Goal: Check status: Check status

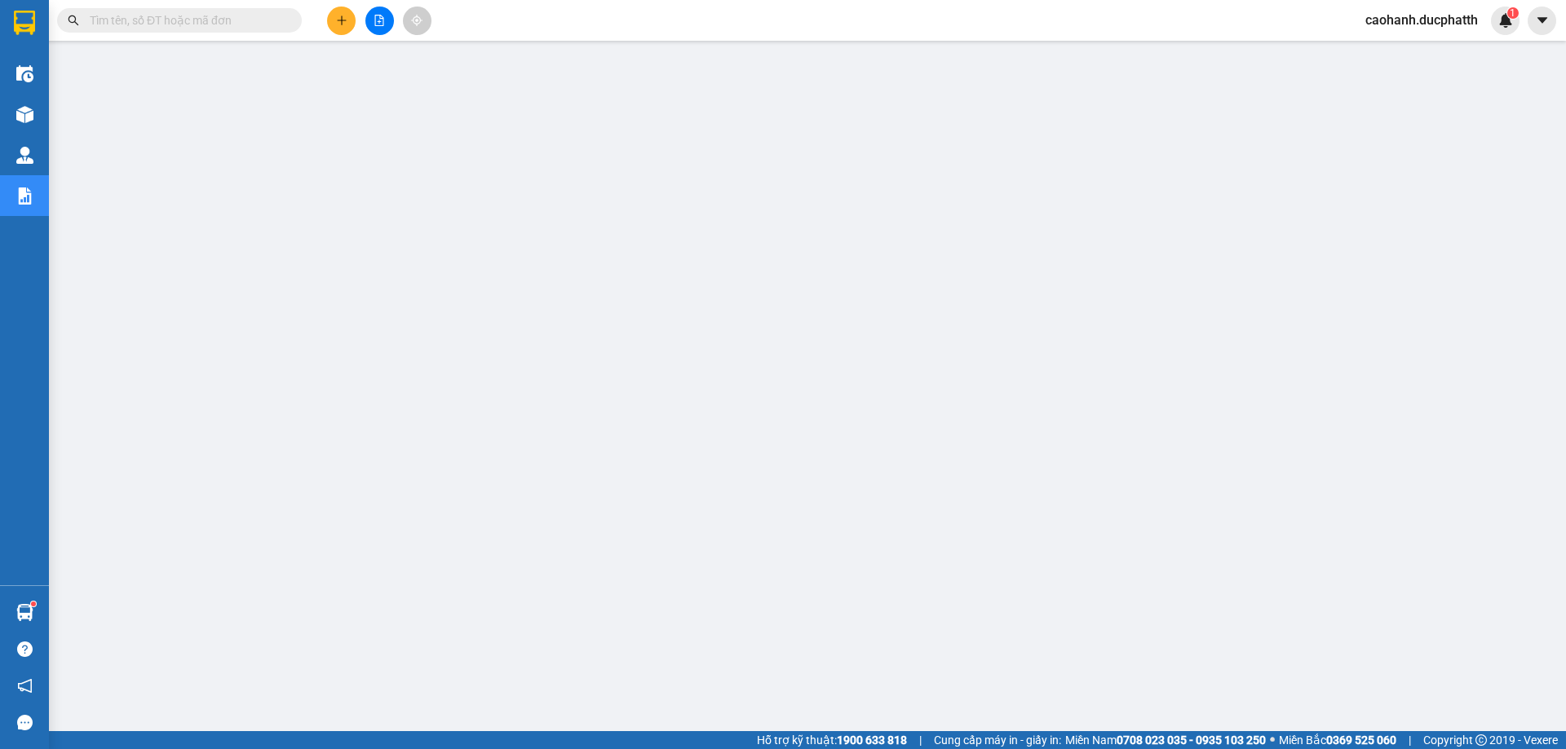
click at [145, 18] on input "text" at bounding box center [186, 20] width 192 height 18
paste input "PT1009250147"
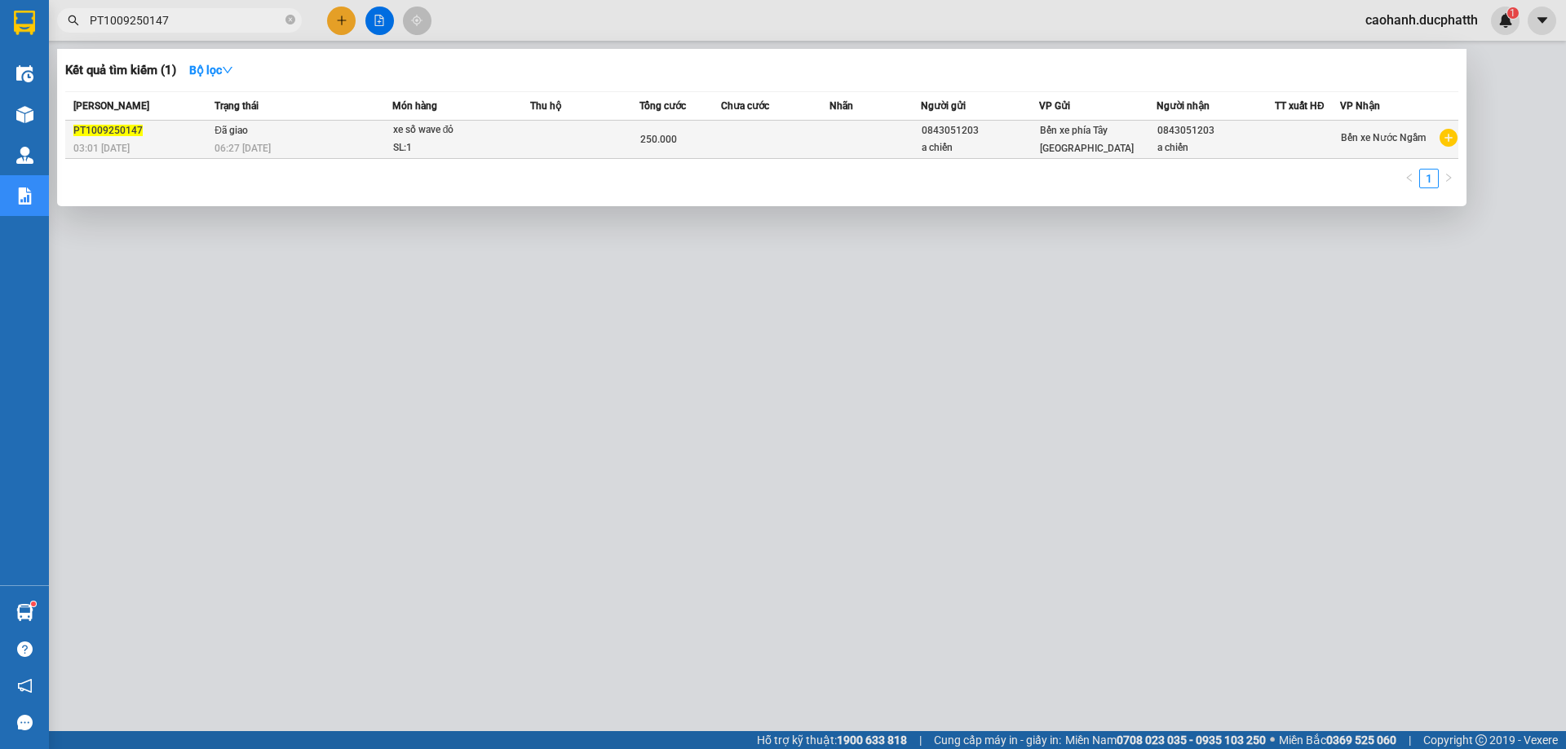
type input "PT1009250147"
click at [165, 130] on div "PT1009250147" at bounding box center [141, 130] width 136 height 17
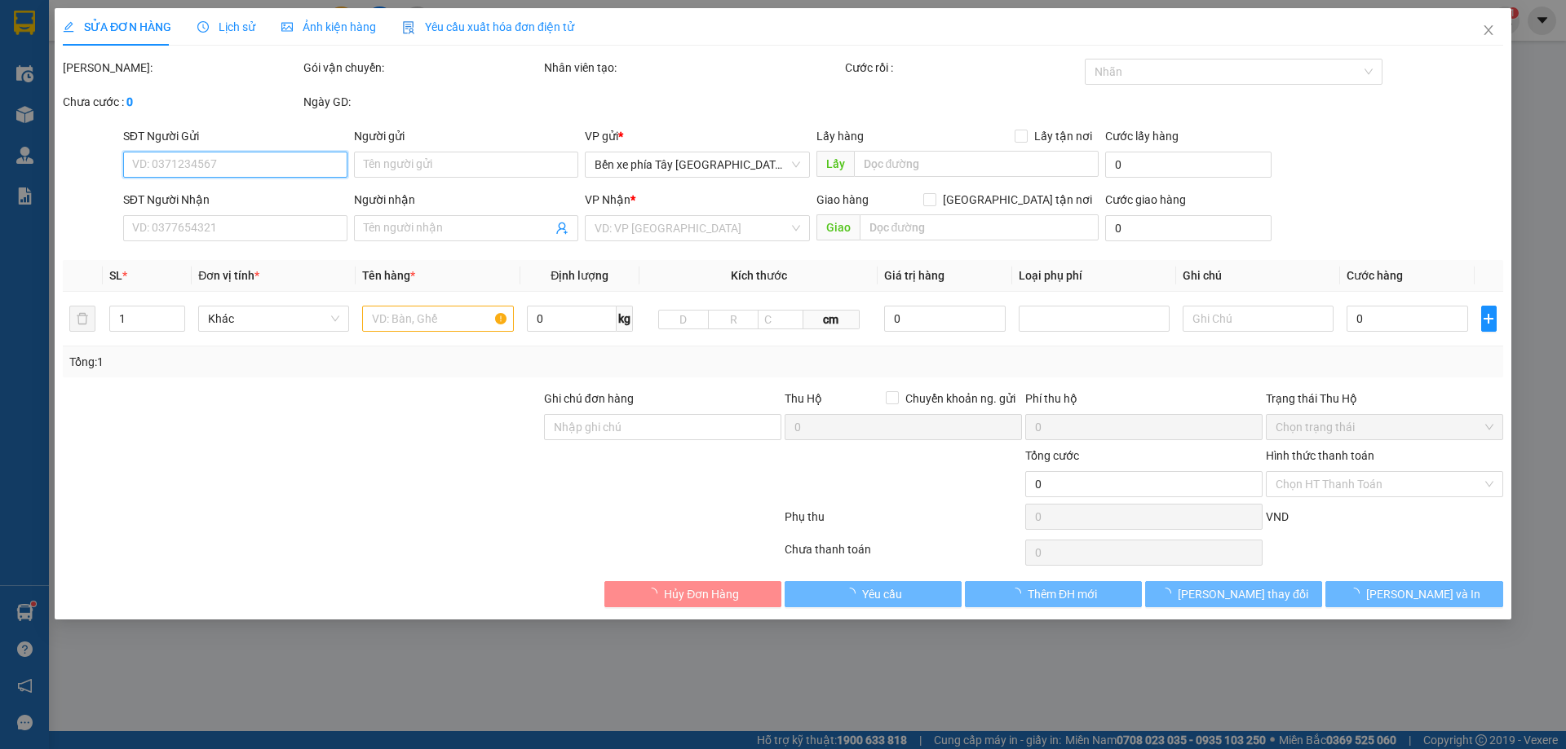
type input "0843051203"
type input "a chiến"
type input "0843051203"
type input "a chiến"
type input "250.000"
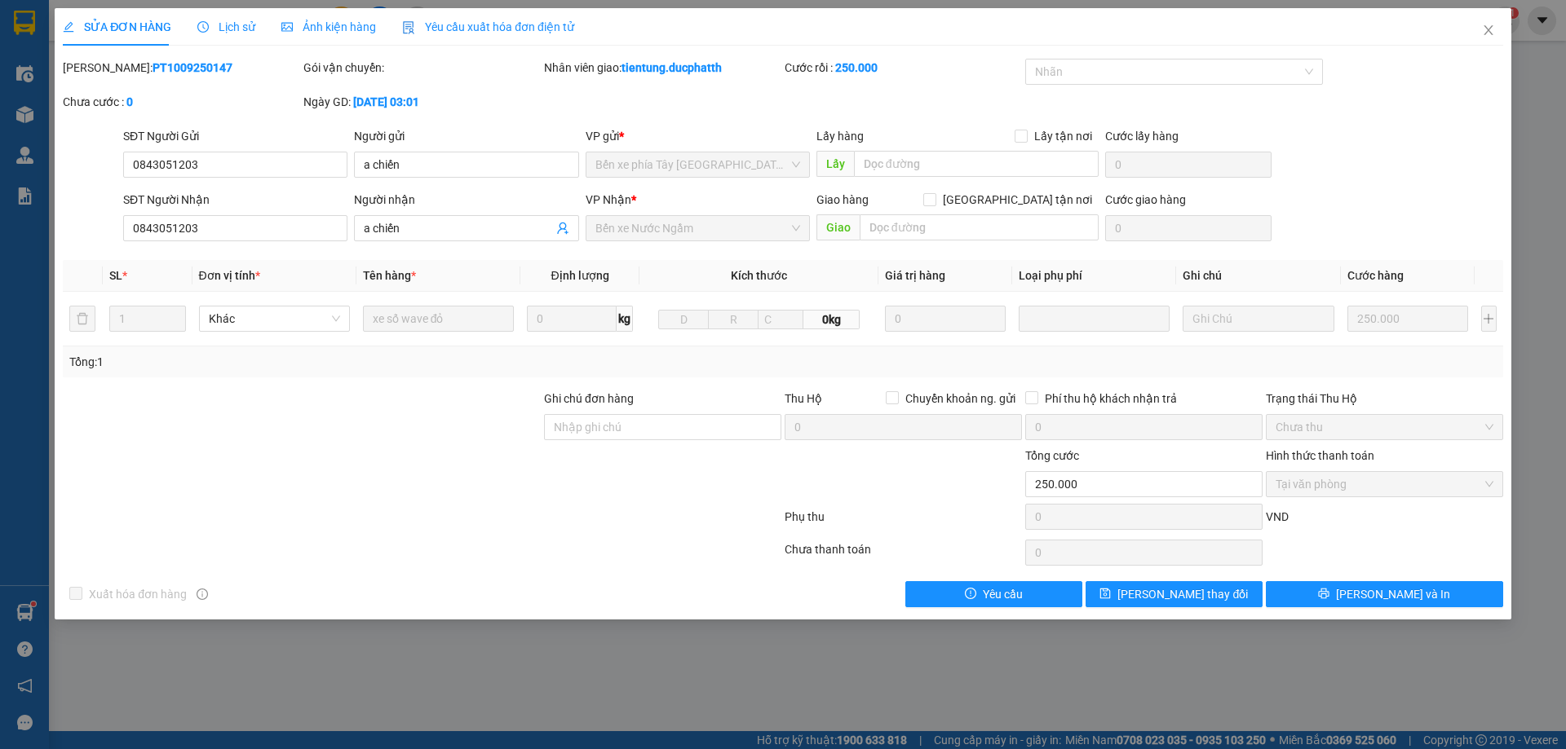
click at [232, 23] on span "Lịch sử" at bounding box center [226, 26] width 58 height 13
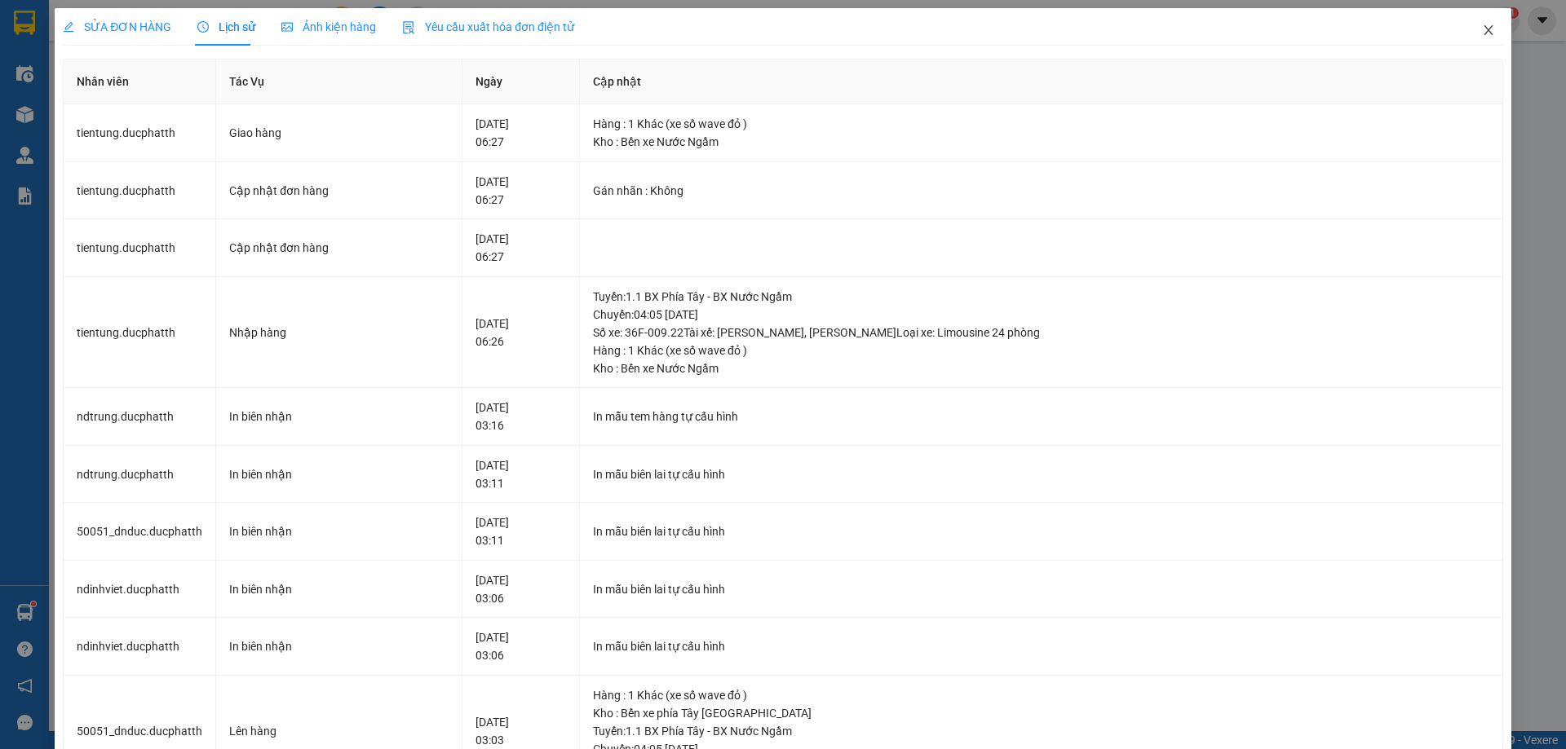
click at [1482, 31] on icon "close" at bounding box center [1488, 30] width 13 height 13
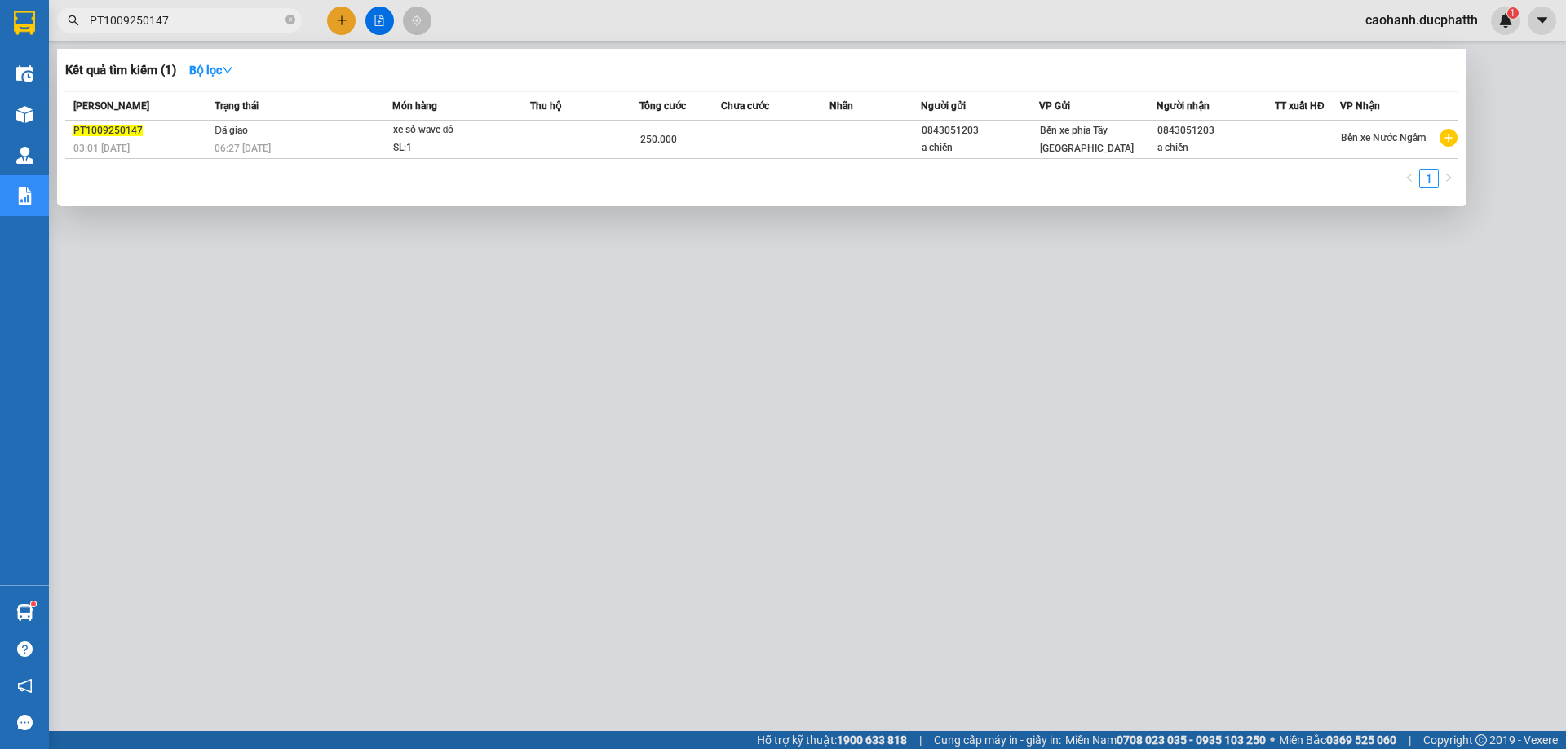
click at [208, 24] on input "PT1009250147" at bounding box center [186, 20] width 192 height 18
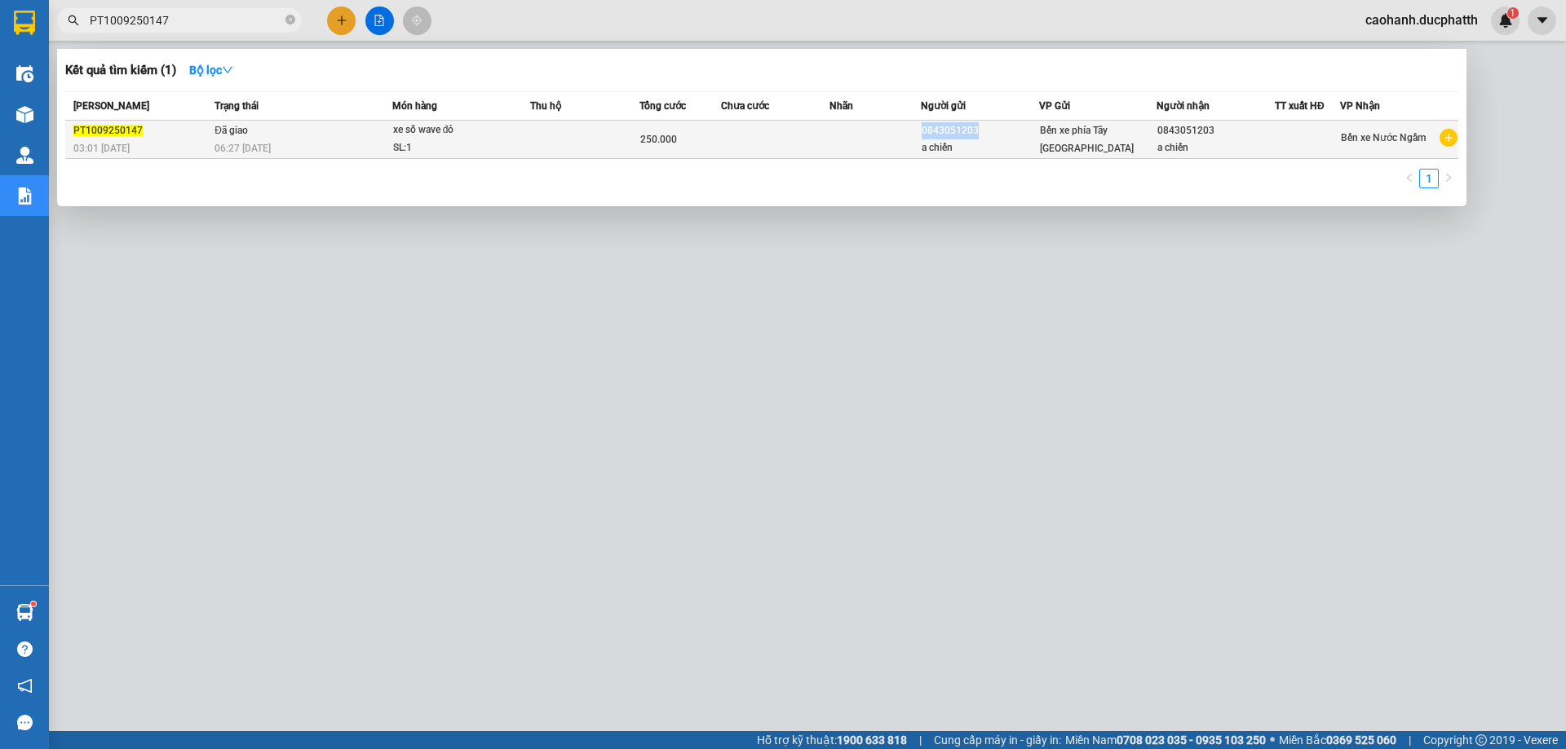
drag, startPoint x: 921, startPoint y: 127, endPoint x: 978, endPoint y: 136, distance: 57.8
click at [978, 136] on div "0843051203" at bounding box center [979, 130] width 117 height 17
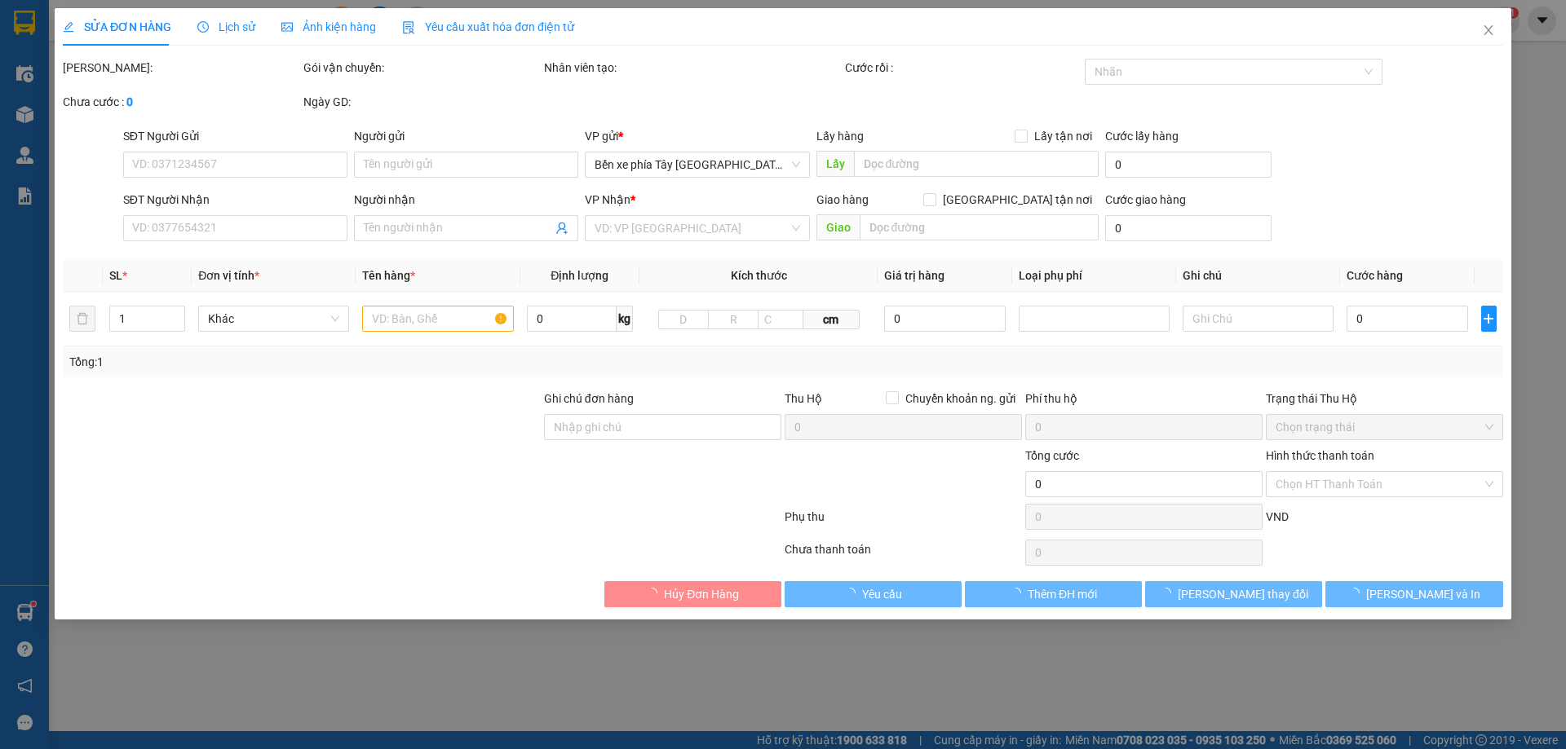
type input "0843051203"
type input "a chiến"
type input "0843051203"
type input "a chiến"
type input "250.000"
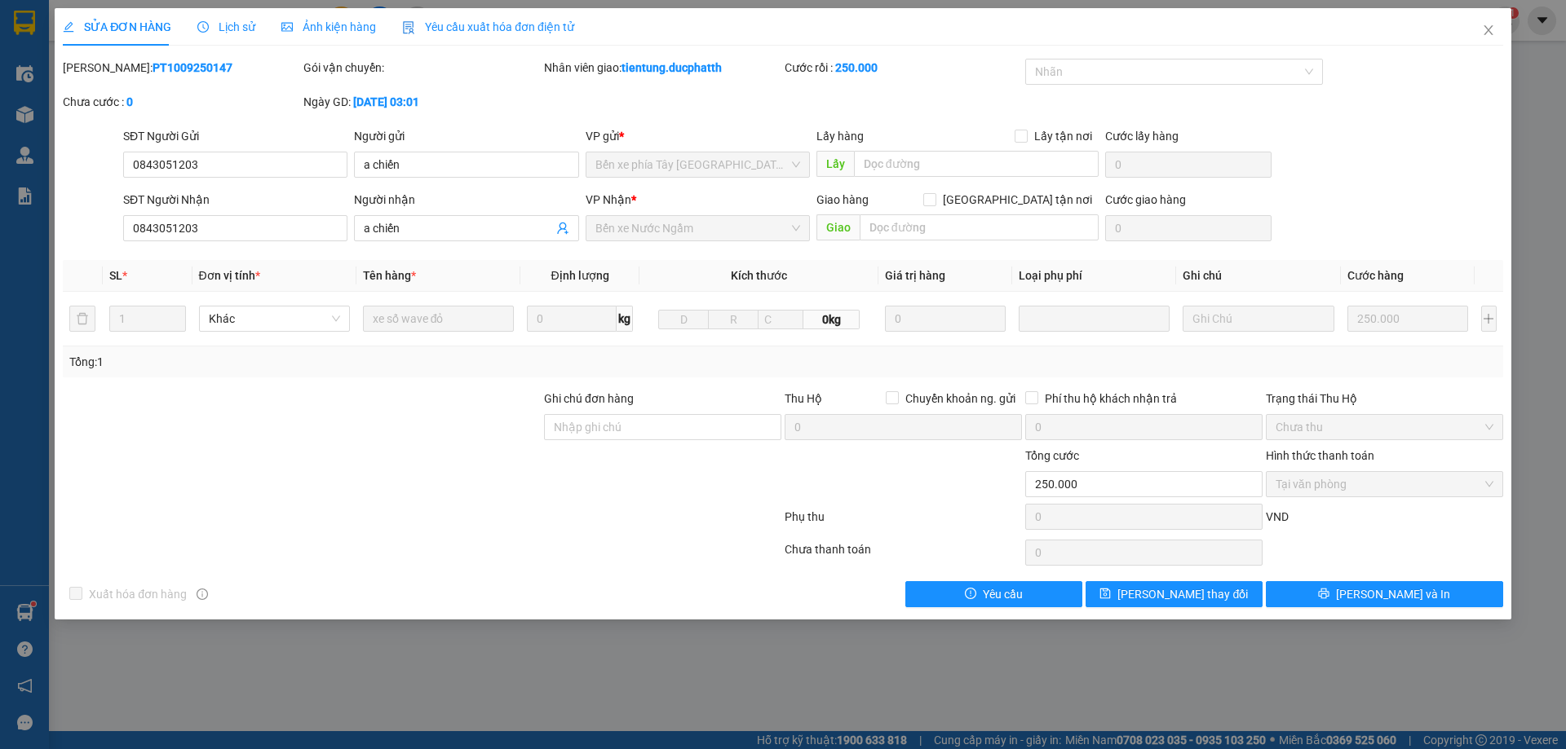
drag, startPoint x: 188, startPoint y: 64, endPoint x: 104, endPoint y: 67, distance: 83.2
click at [104, 67] on div "Mã ĐH: PT1009250147" at bounding box center [181, 68] width 237 height 18
copy b "PT1009250147"
drag, startPoint x: 216, startPoint y: 229, endPoint x: 124, endPoint y: 232, distance: 92.2
click at [124, 232] on input "0843051203" at bounding box center [235, 228] width 224 height 26
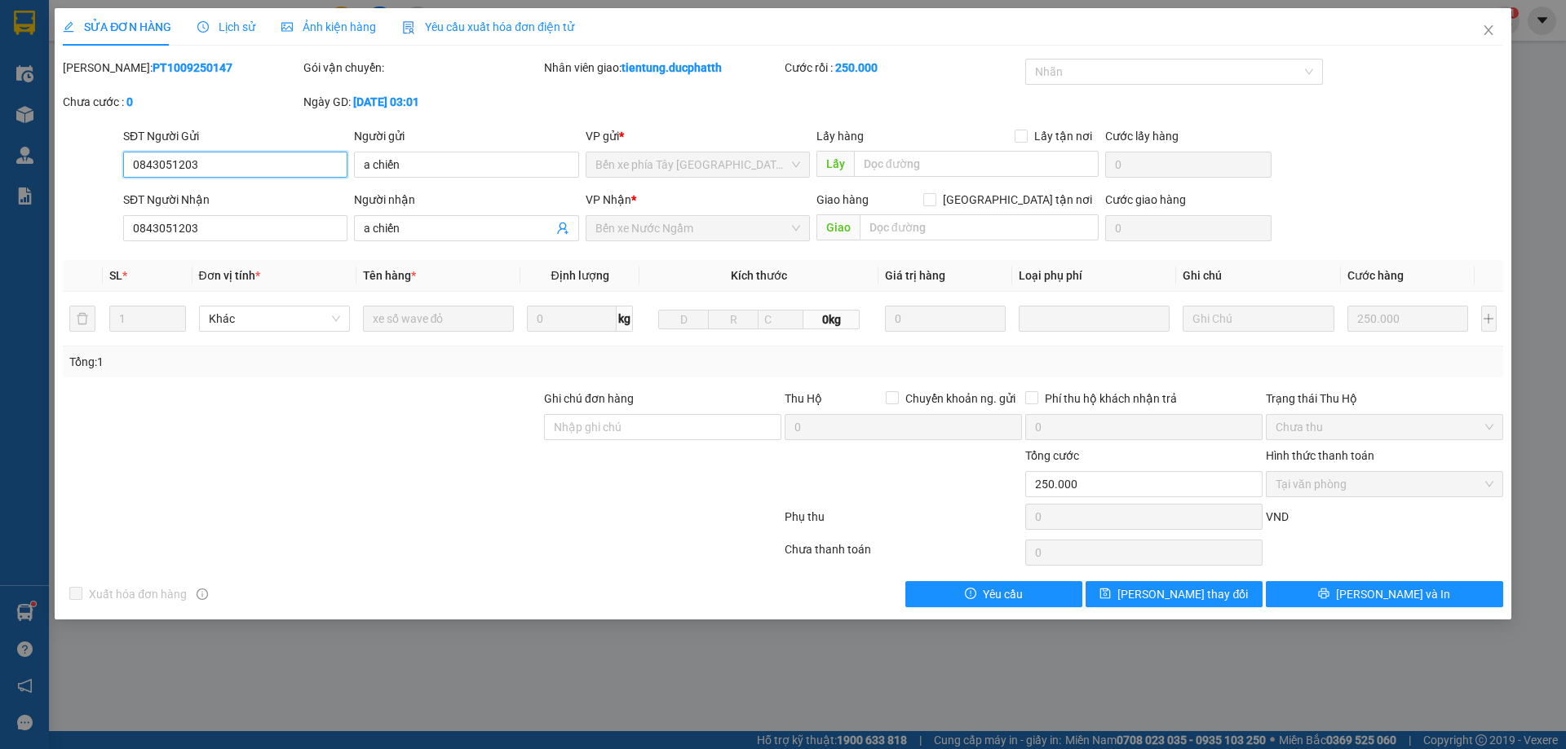
drag, startPoint x: 223, startPoint y: 161, endPoint x: 125, endPoint y: 167, distance: 98.8
click at [125, 167] on input "0843051203" at bounding box center [235, 165] width 224 height 26
click at [1484, 35] on icon "close" at bounding box center [1487, 30] width 9 height 10
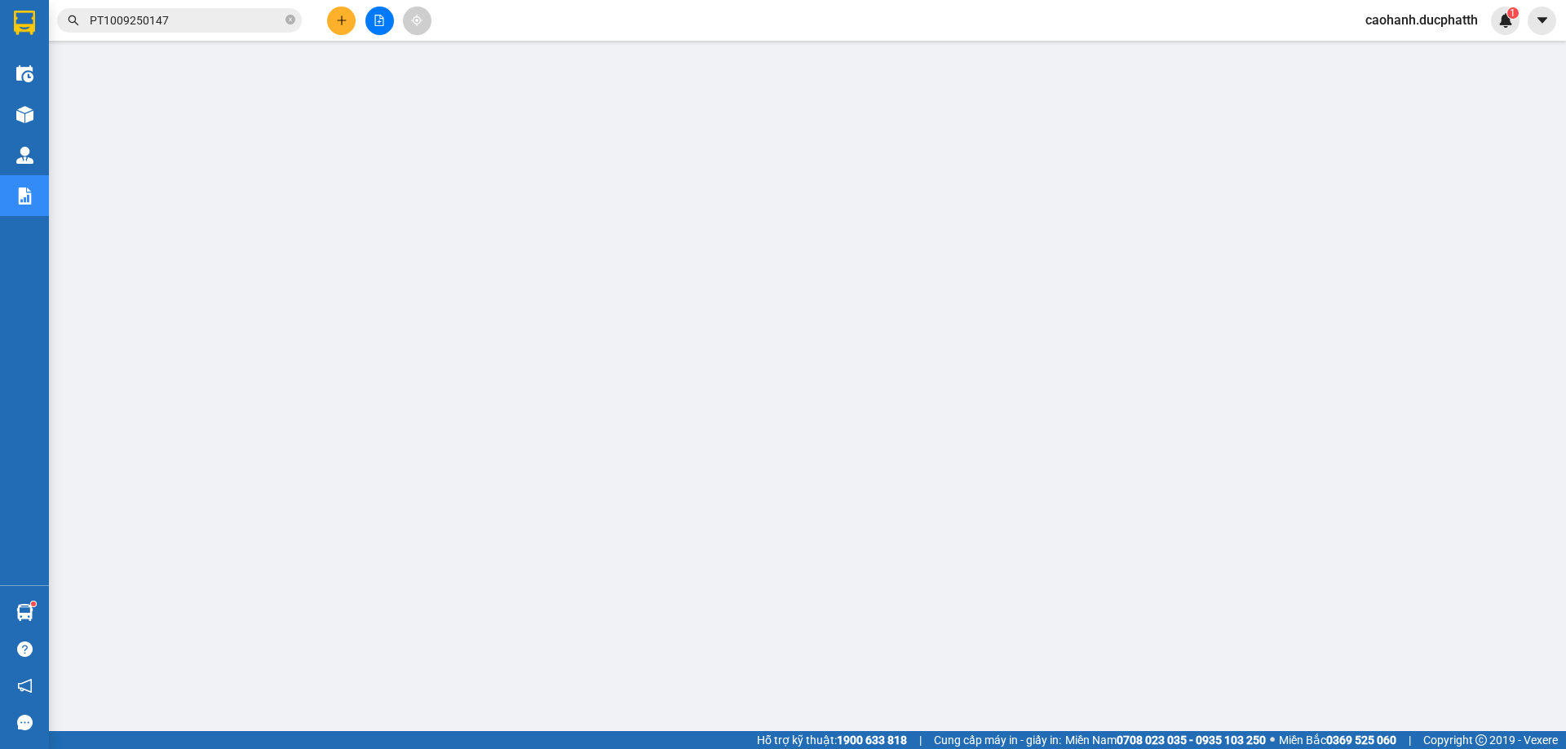
click at [205, 26] on input "PT1009250147" at bounding box center [186, 20] width 192 height 18
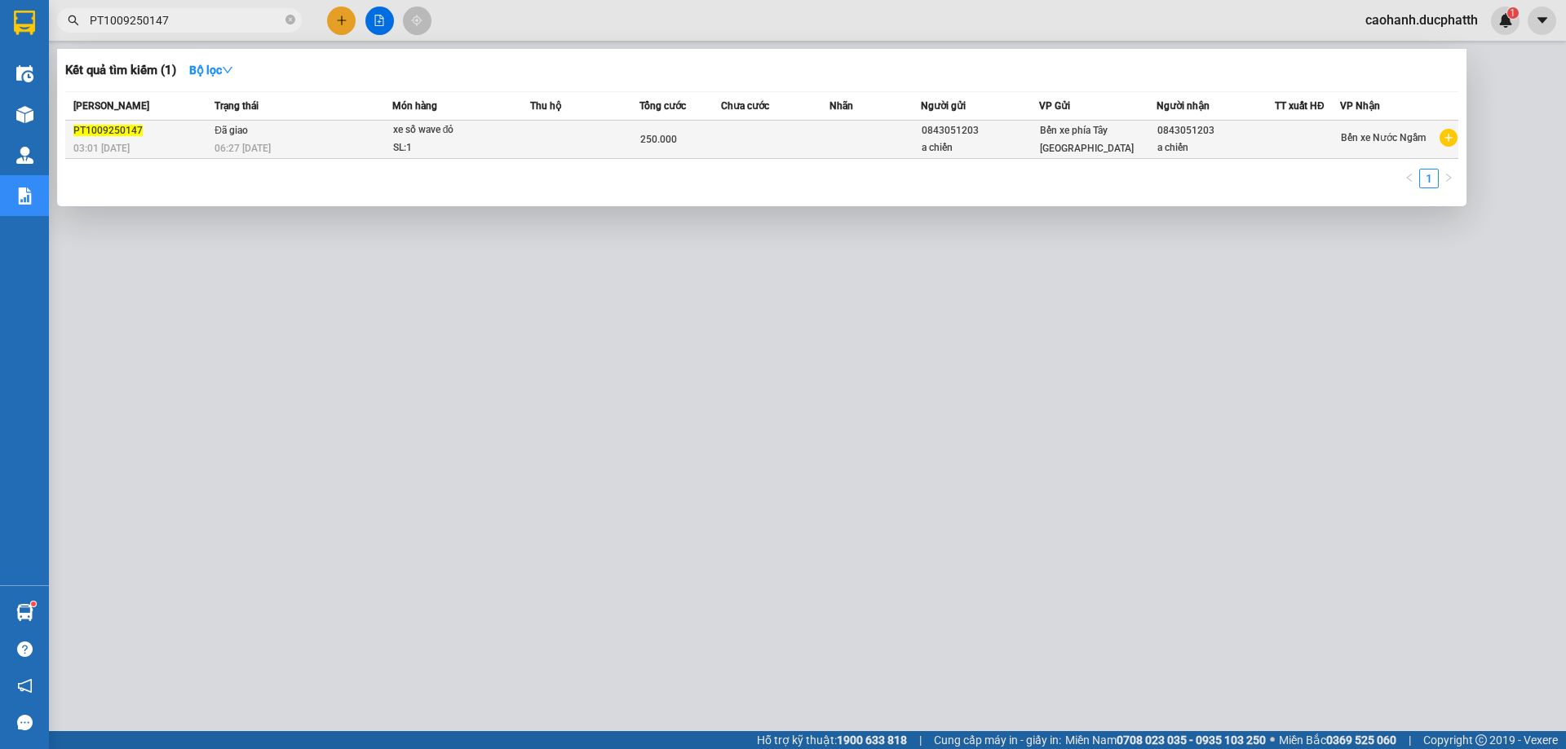
click at [155, 136] on div "PT1009250147" at bounding box center [141, 130] width 136 height 17
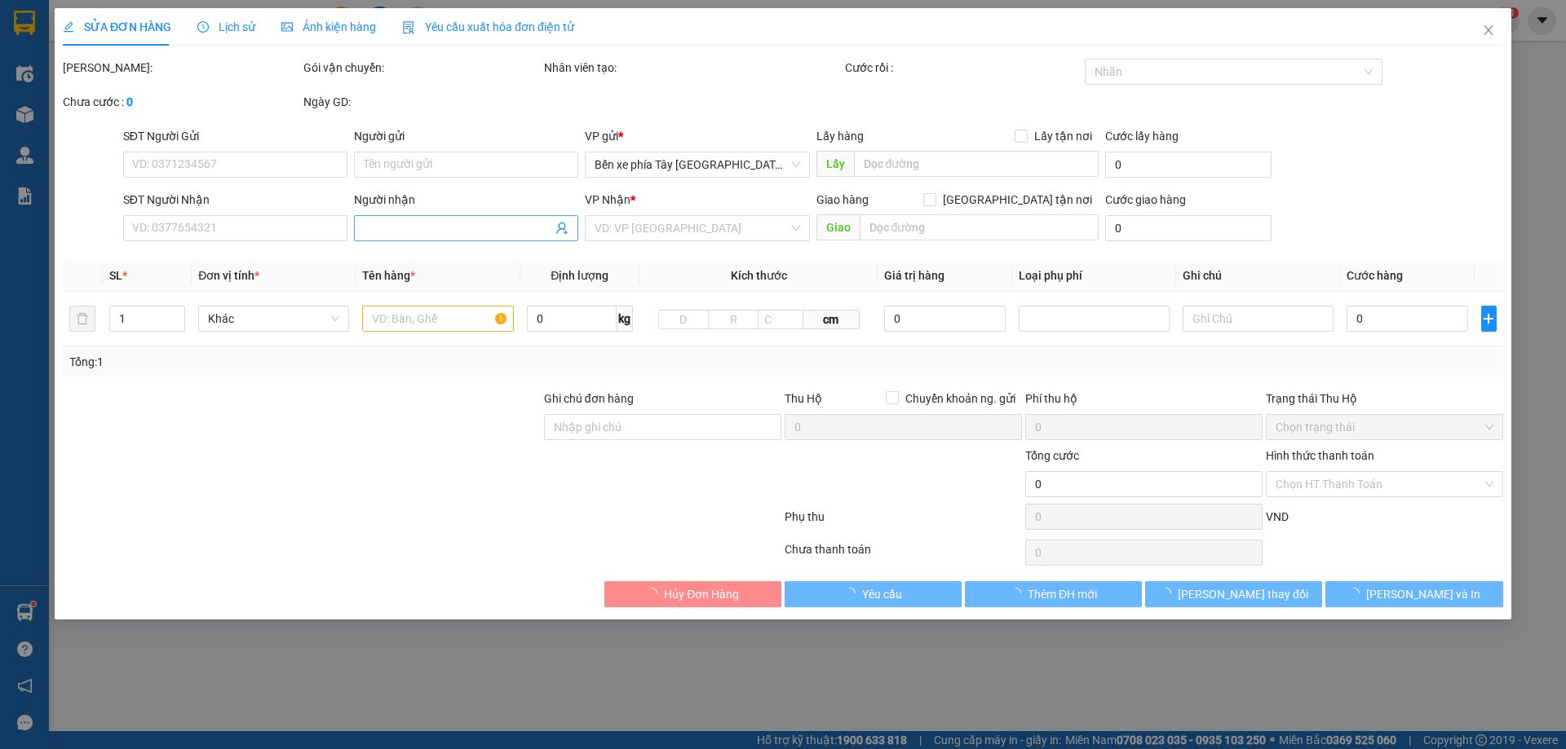
type input "0843051203"
type input "a chiến"
type input "0843051203"
type input "a chiến"
type input "250.000"
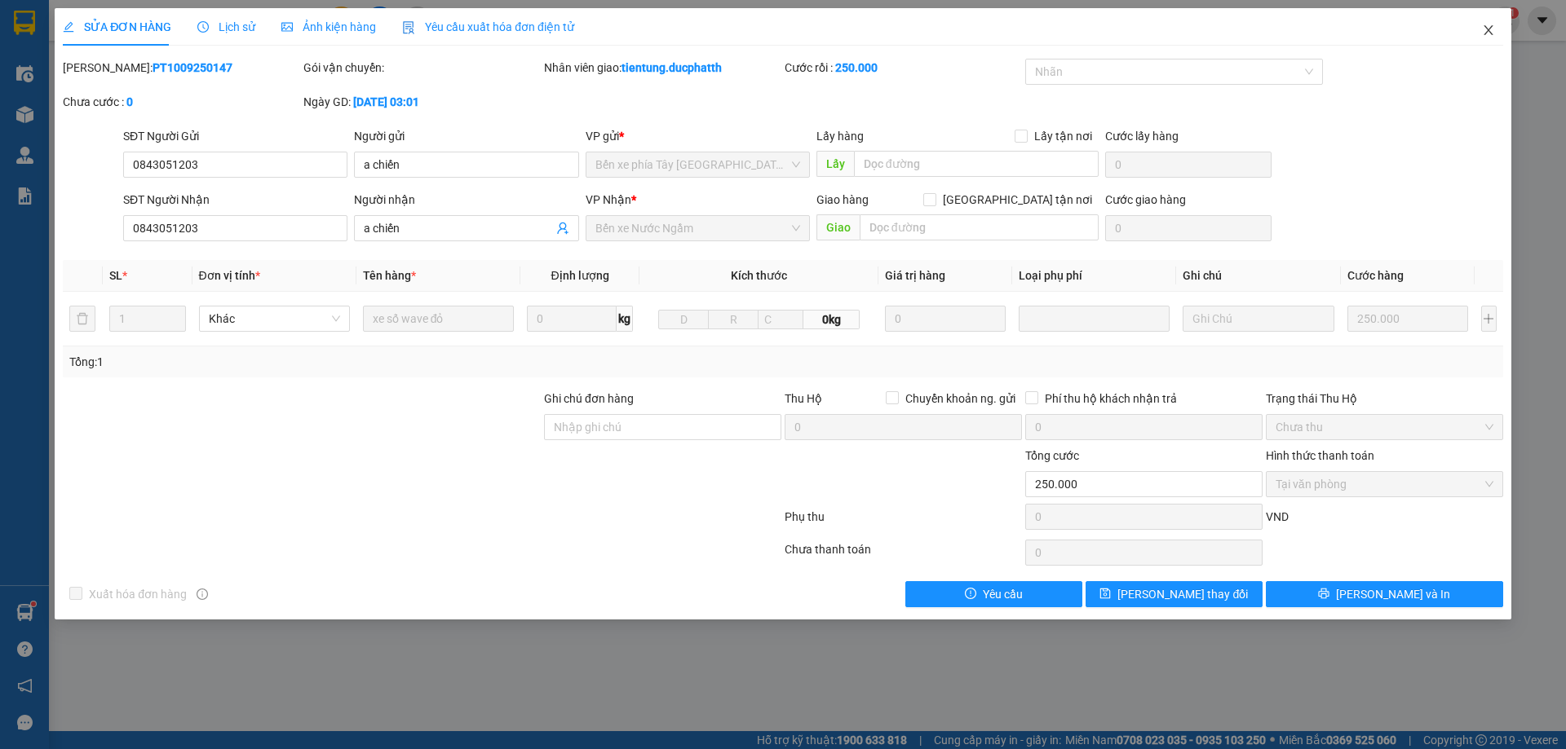
click at [1489, 27] on icon "close" at bounding box center [1488, 30] width 13 height 13
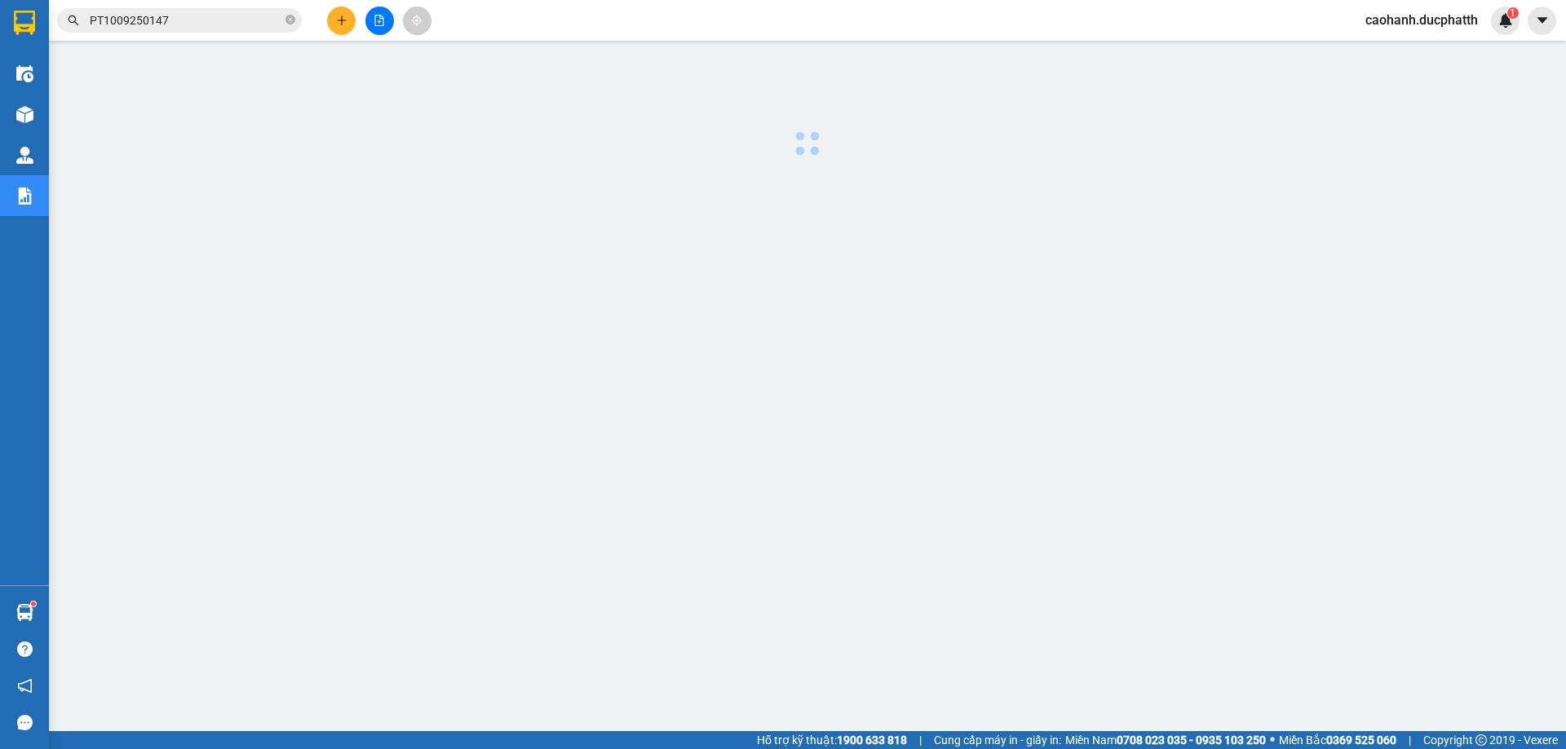
click at [203, 24] on input "PT1009250147" at bounding box center [186, 20] width 192 height 18
click at [197, 25] on input "text" at bounding box center [186, 20] width 192 height 18
click at [135, 22] on input "text" at bounding box center [186, 20] width 192 height 18
click at [197, 25] on input "text" at bounding box center [186, 20] width 192 height 18
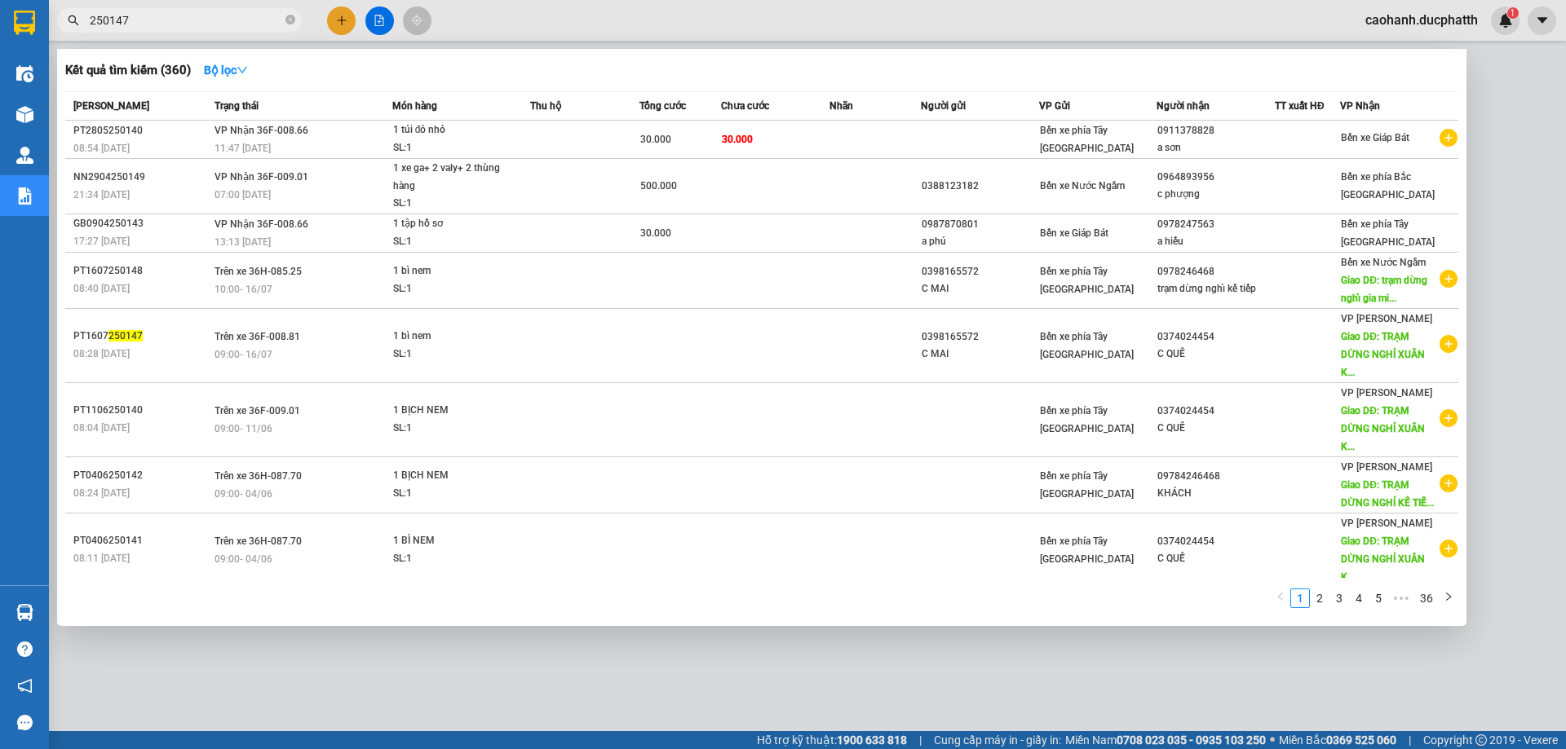
click at [90, 19] on input "250147" at bounding box center [186, 20] width 192 height 18
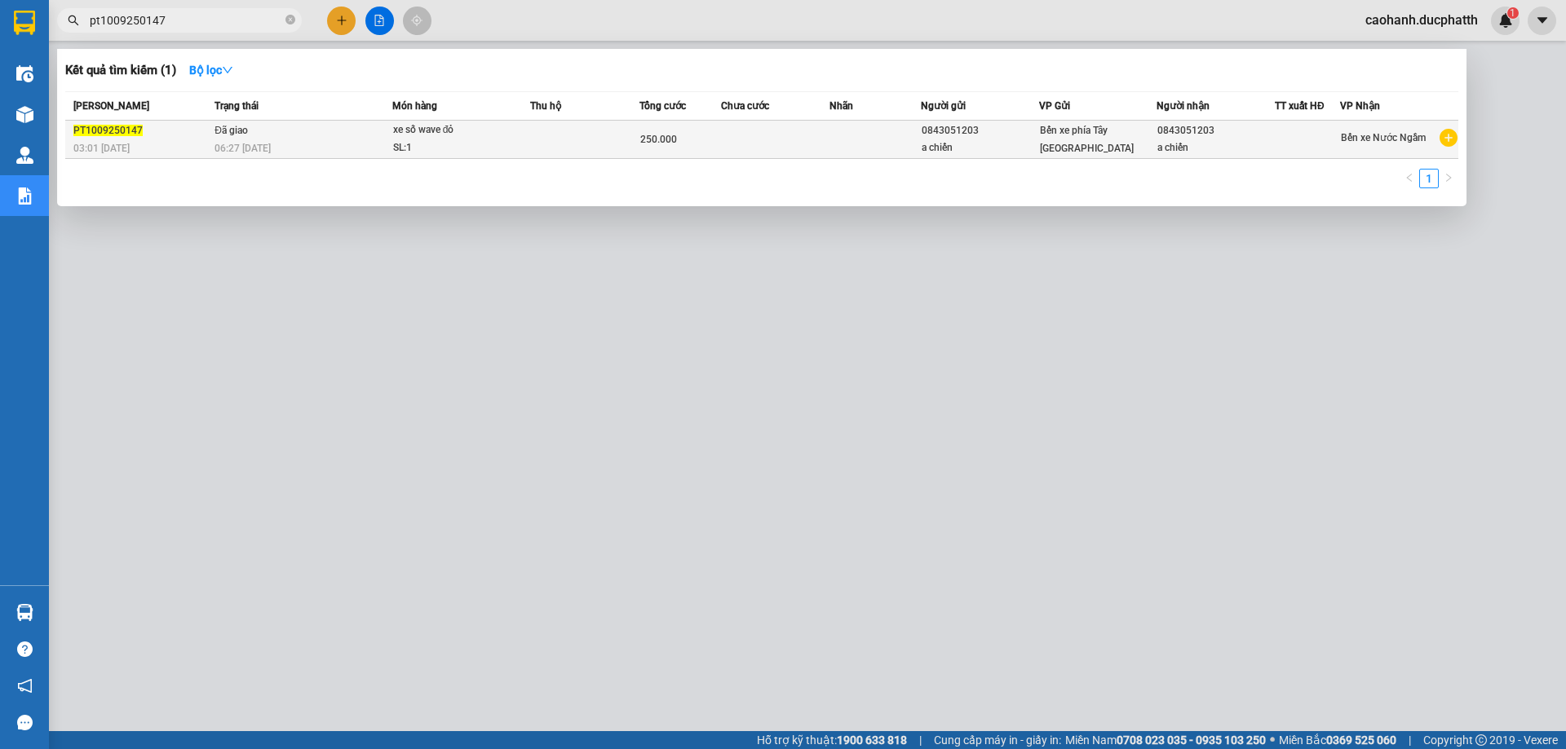
type input "pt1009250147"
click at [214, 140] on td "Đã giao 06:27 [DATE]" at bounding box center [301, 140] width 182 height 38
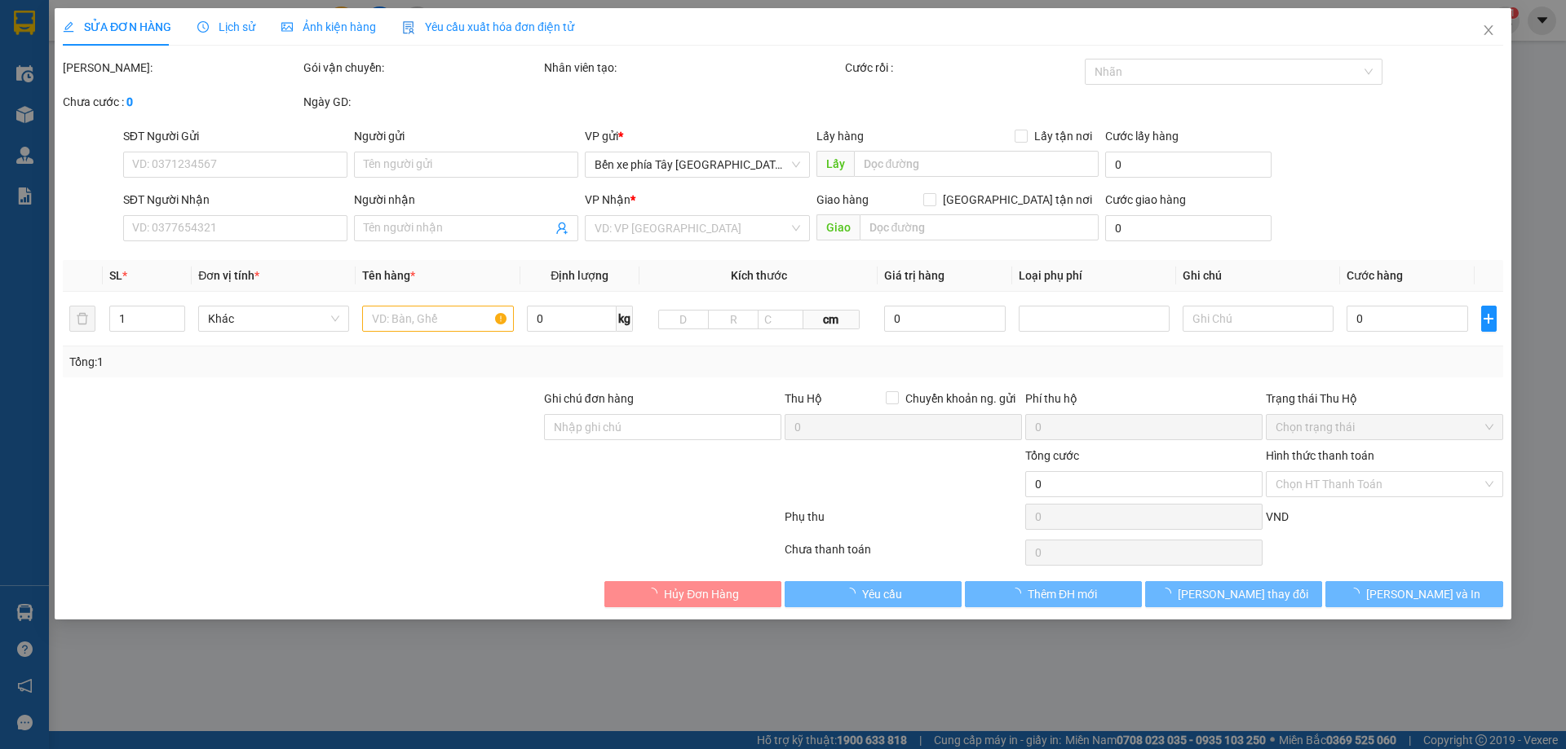
type input "0843051203"
type input "a chiến"
type input "0843051203"
type input "a chiến"
type input "250.000"
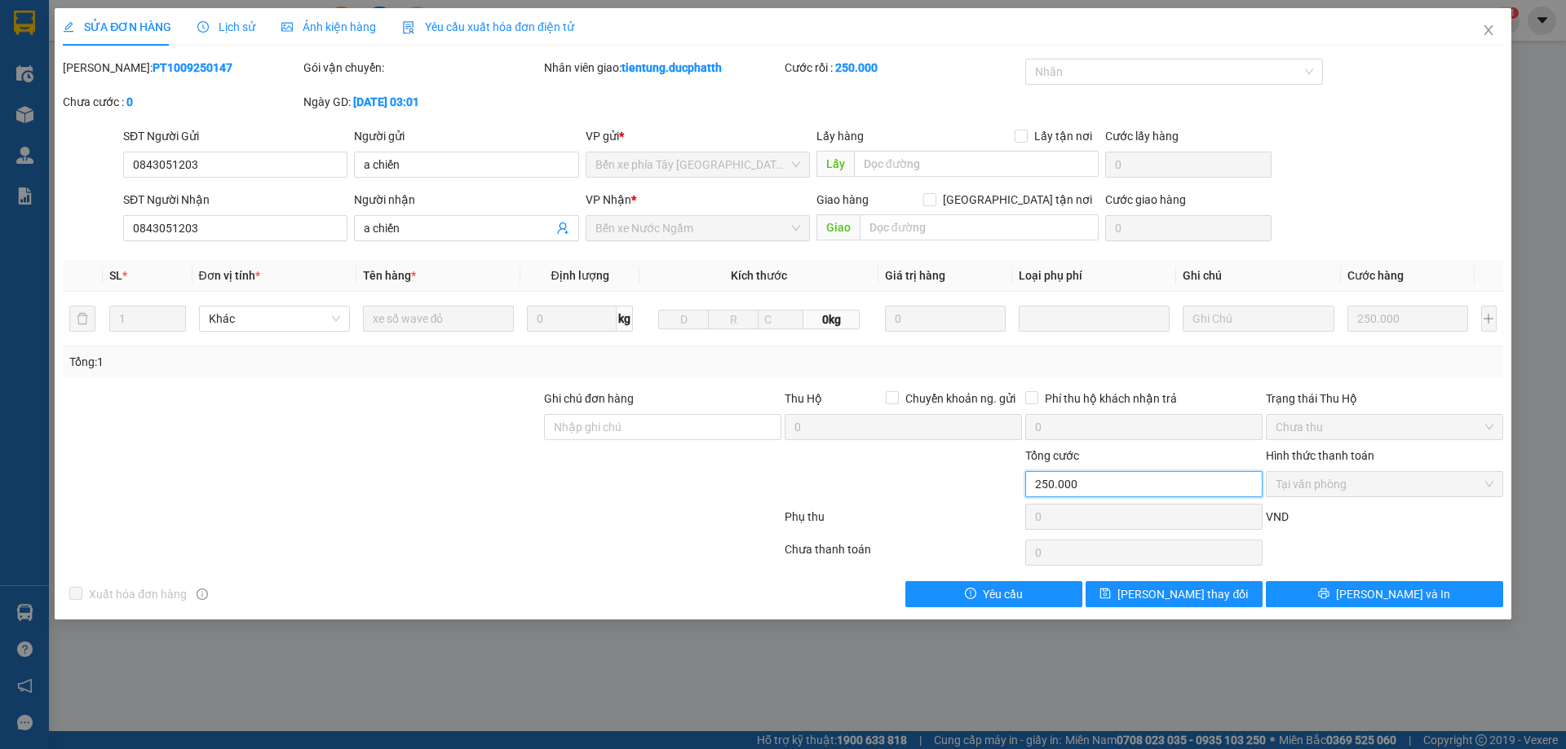
click at [1080, 484] on input "250.000" at bounding box center [1143, 484] width 237 height 26
click at [255, 26] on div "SỬA ĐƠN HÀNG Lịch sử Ảnh kiện hàng Yêu cầu xuất hóa đơn điện tử" at bounding box center [318, 27] width 511 height 38
click at [246, 27] on span "Lịch sử" at bounding box center [226, 26] width 58 height 13
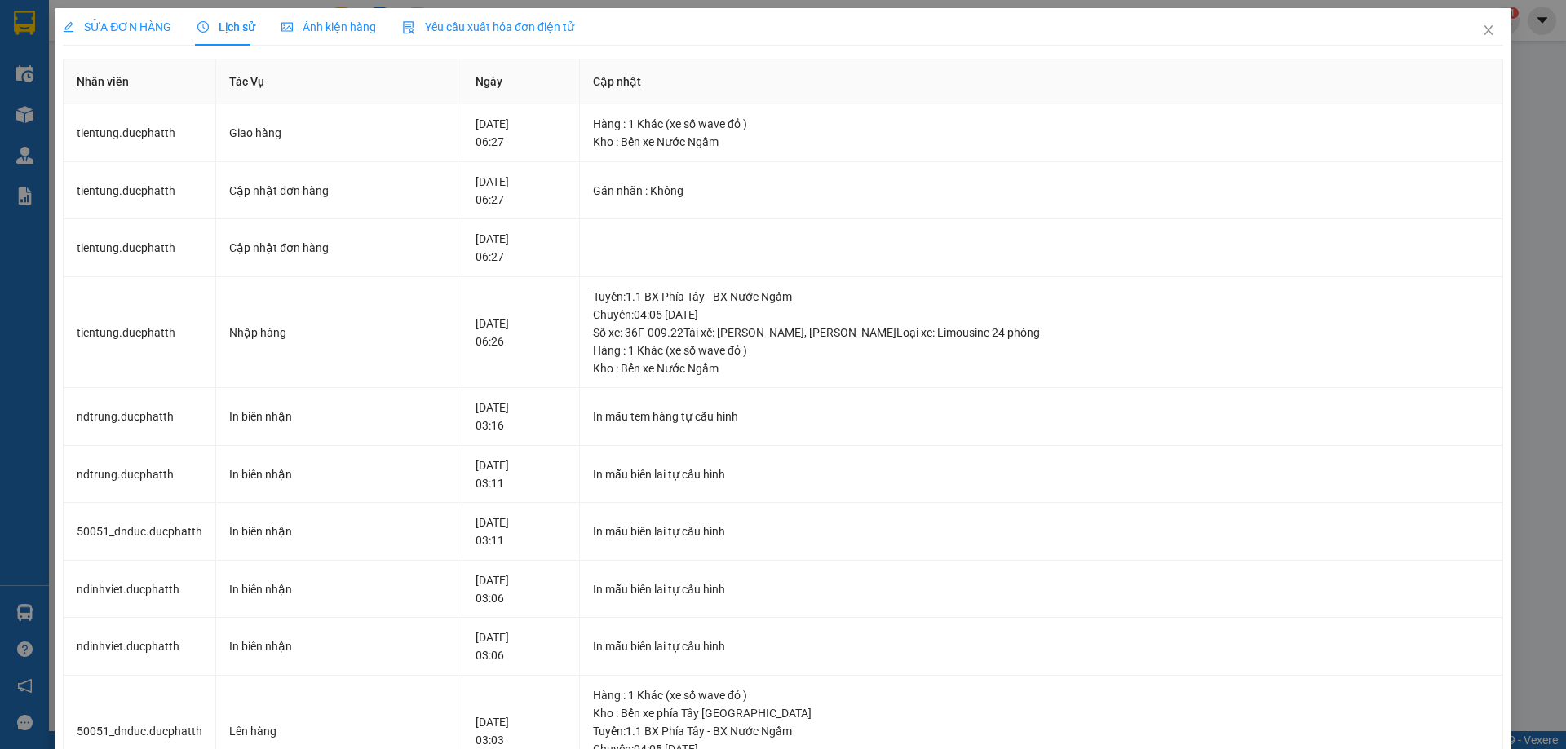
click at [108, 25] on span "SỬA ĐƠN HÀNG" at bounding box center [117, 26] width 108 height 13
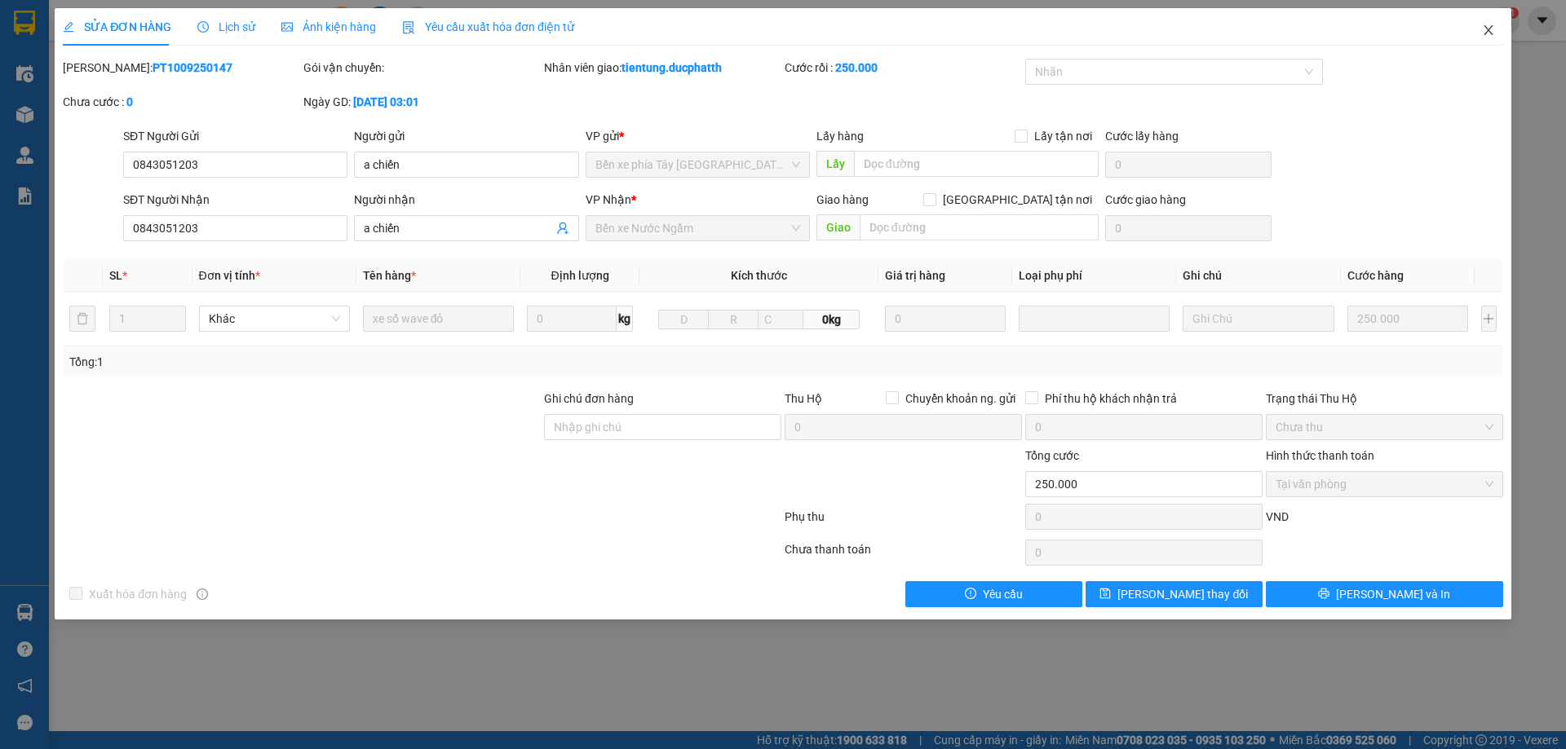
click at [1491, 33] on icon "close" at bounding box center [1487, 30] width 9 height 10
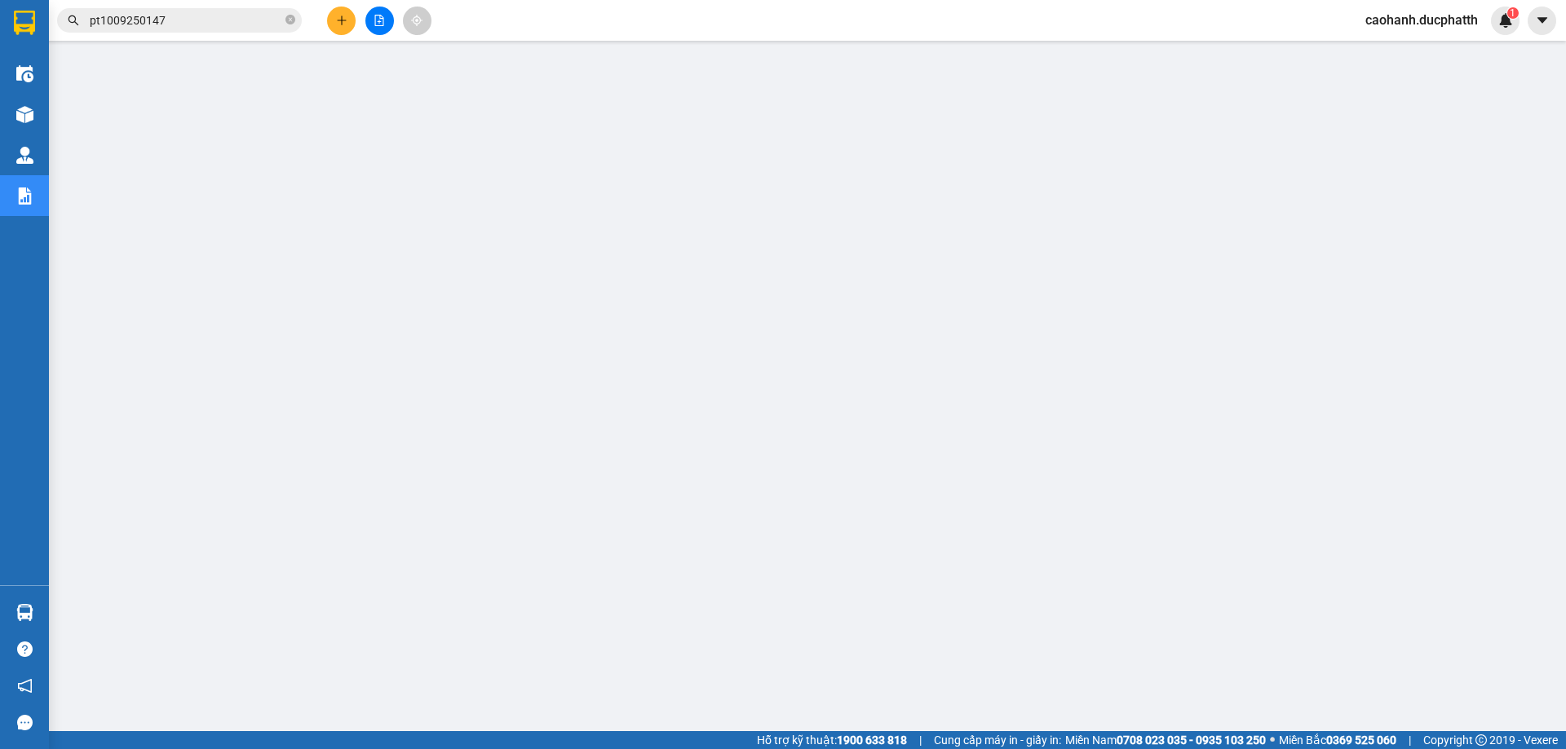
scroll to position [60, 0]
click at [178, 20] on input "pt1009250147" at bounding box center [186, 20] width 192 height 18
click at [203, 20] on input "text" at bounding box center [186, 20] width 192 height 18
paste input "12/09/2025"
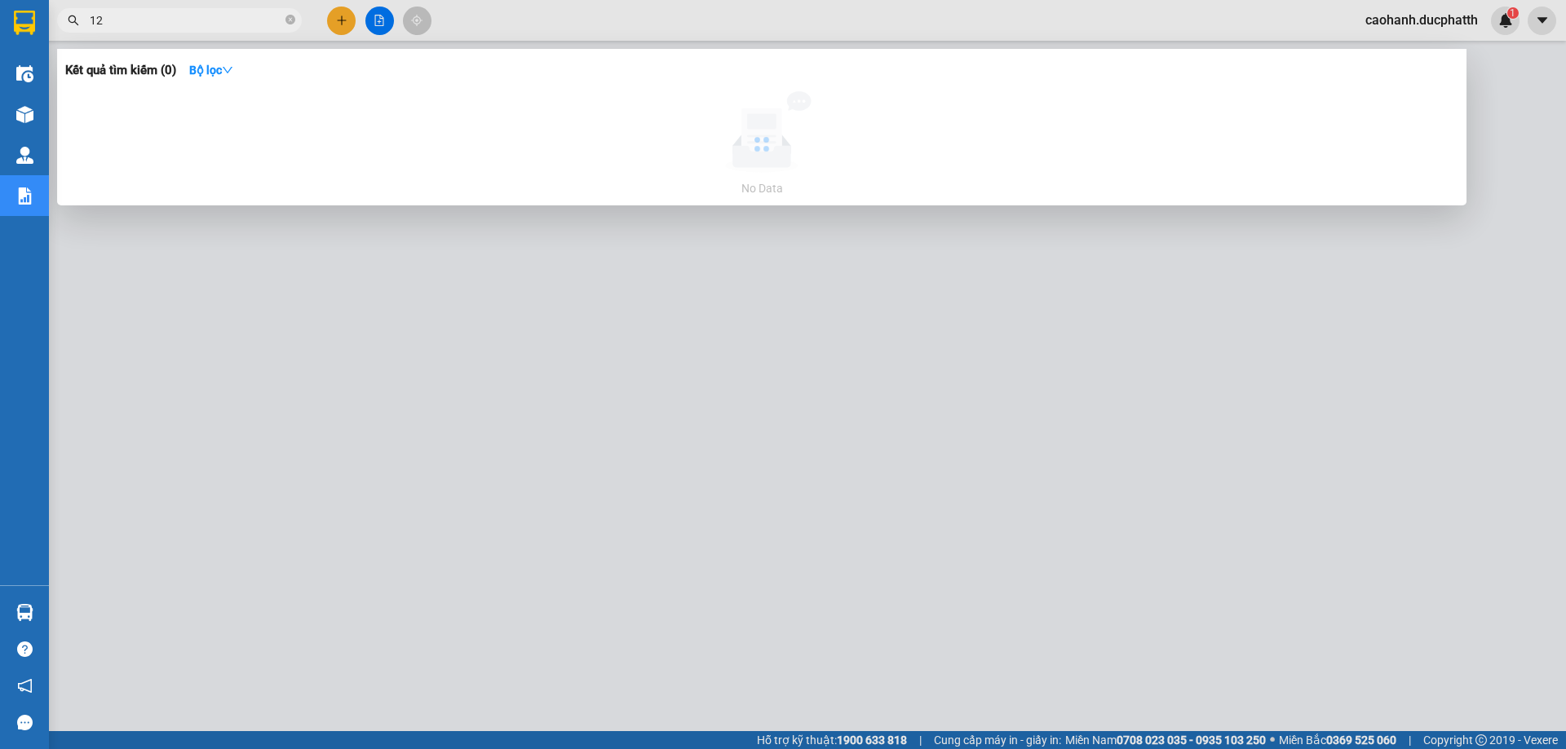
type input "1"
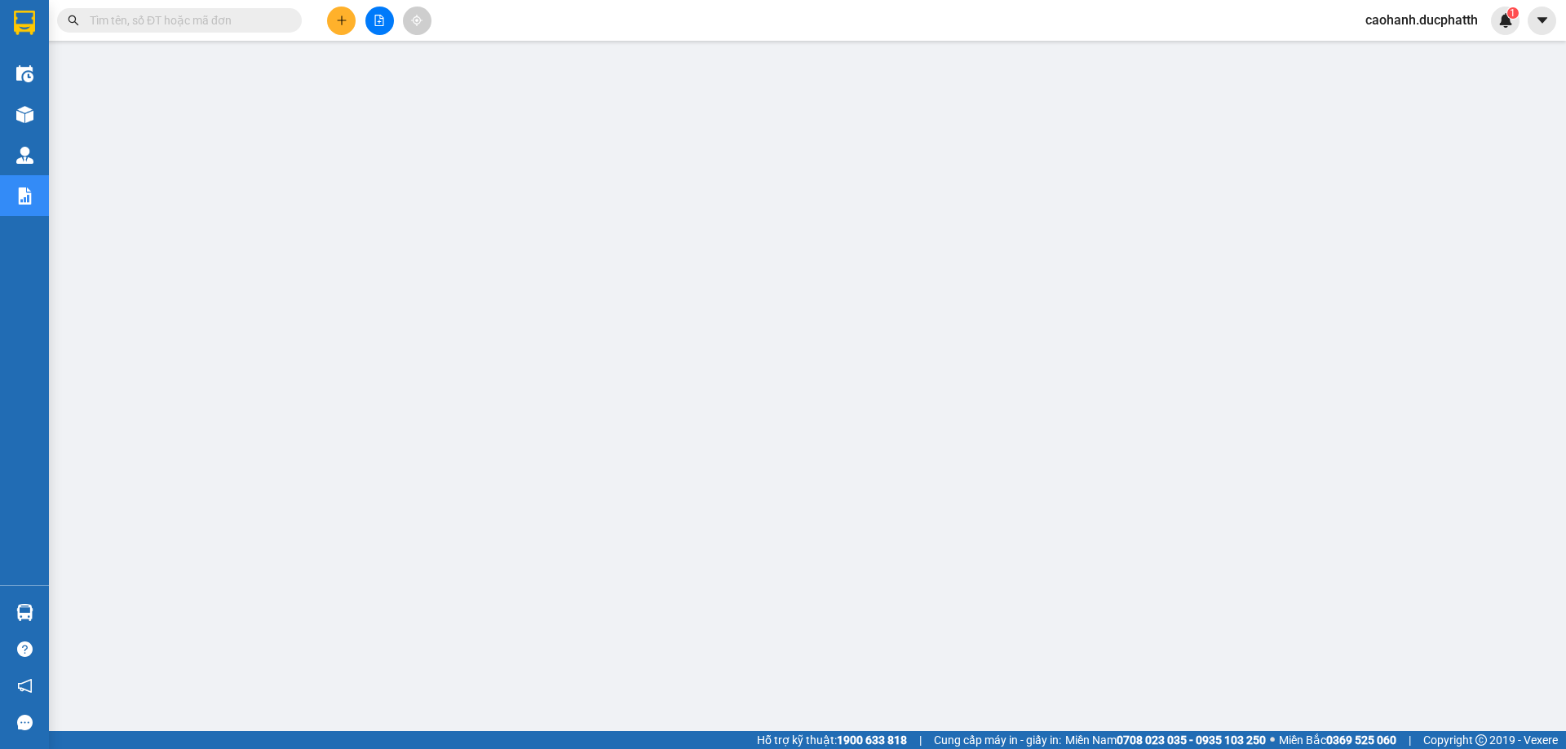
click at [148, 16] on input "text" at bounding box center [186, 20] width 192 height 18
paste input "PT1009250147"
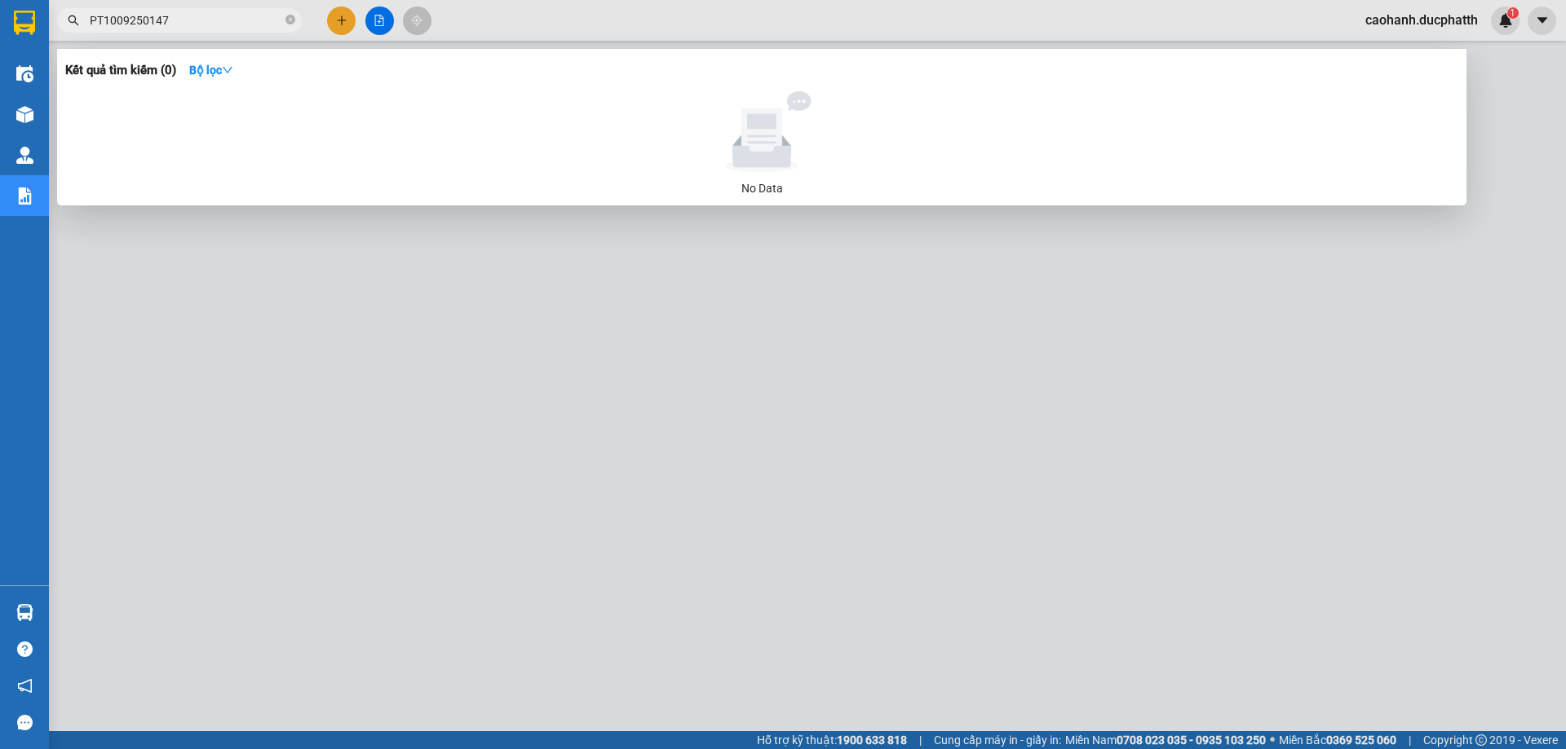
type input "PT1009250147"
